Goal: Navigation & Orientation: Find specific page/section

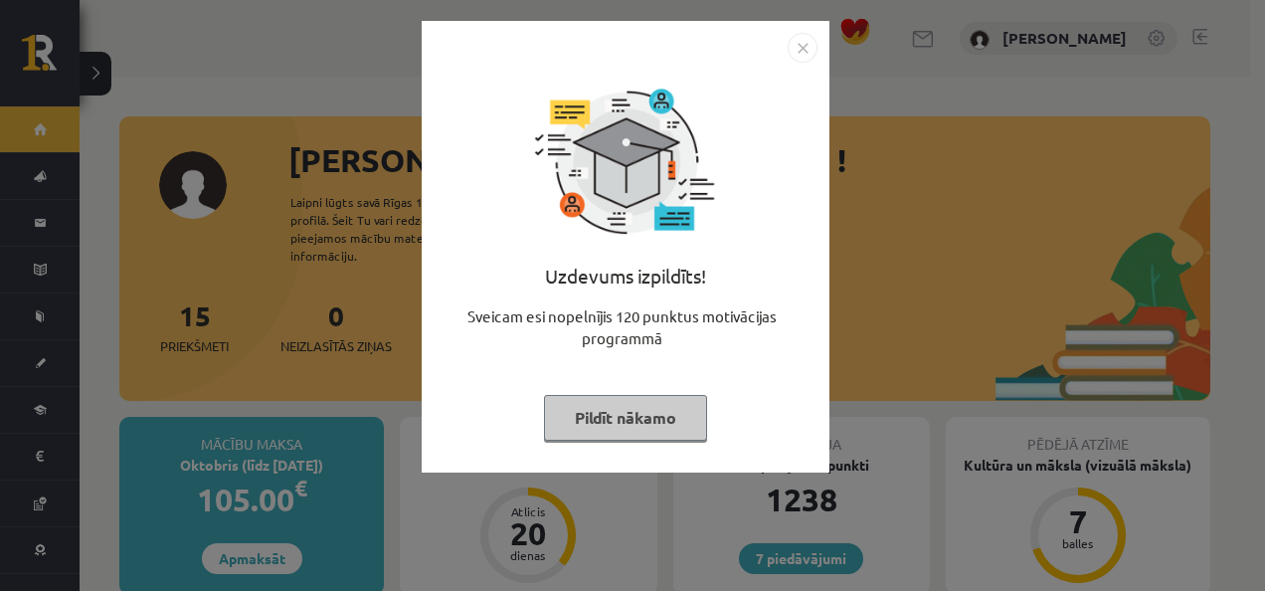
click at [651, 416] on button "Pildīt nākamo" at bounding box center [625, 418] width 163 height 46
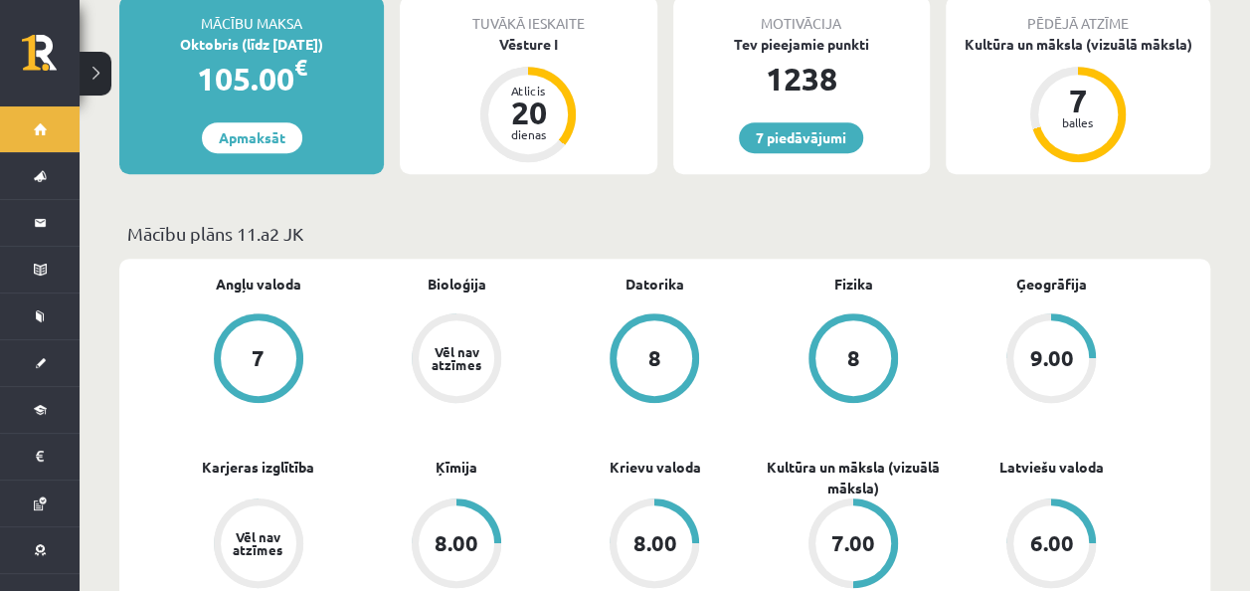
scroll to position [431, 0]
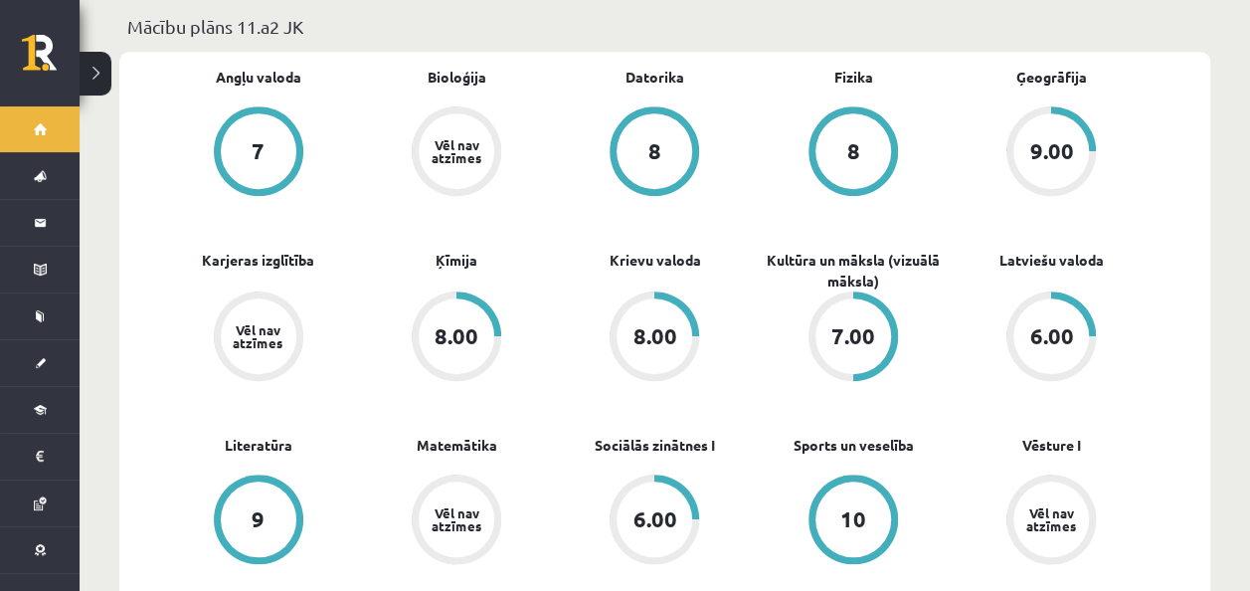
scroll to position [626, 0]
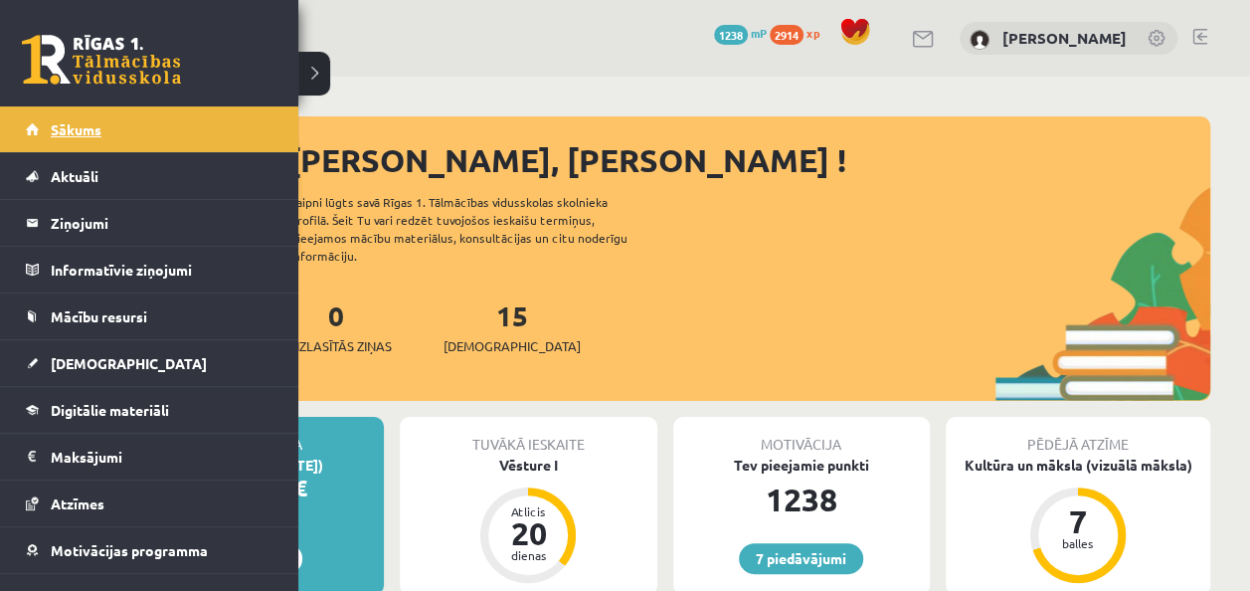
click at [54, 122] on span "Sākums" at bounding box center [76, 129] width 51 height 18
